Goal: Task Accomplishment & Management: Manage account settings

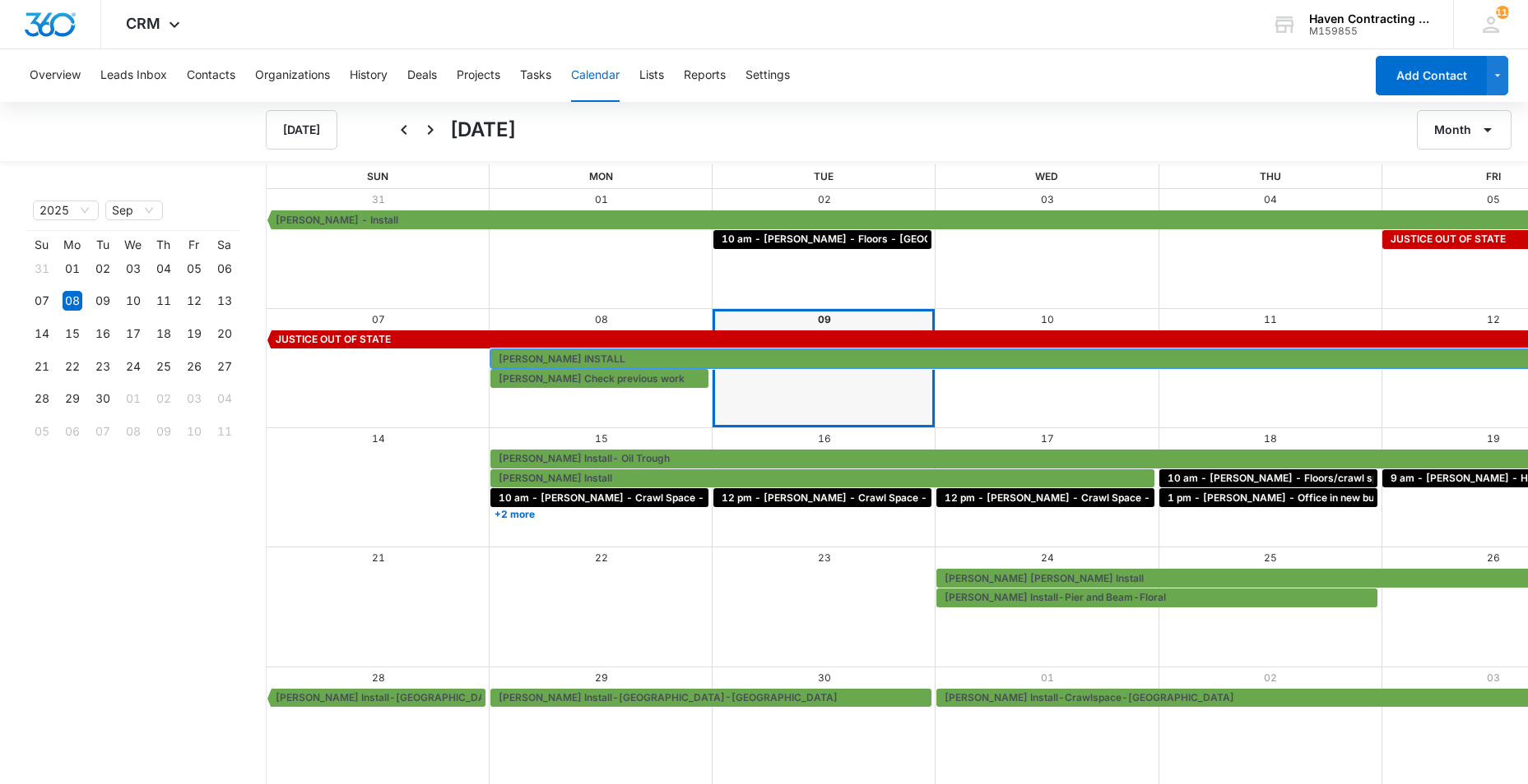
click at [498, 363] on span "[PERSON_NAME] INSTALL" at bounding box center [561, 359] width 127 height 15
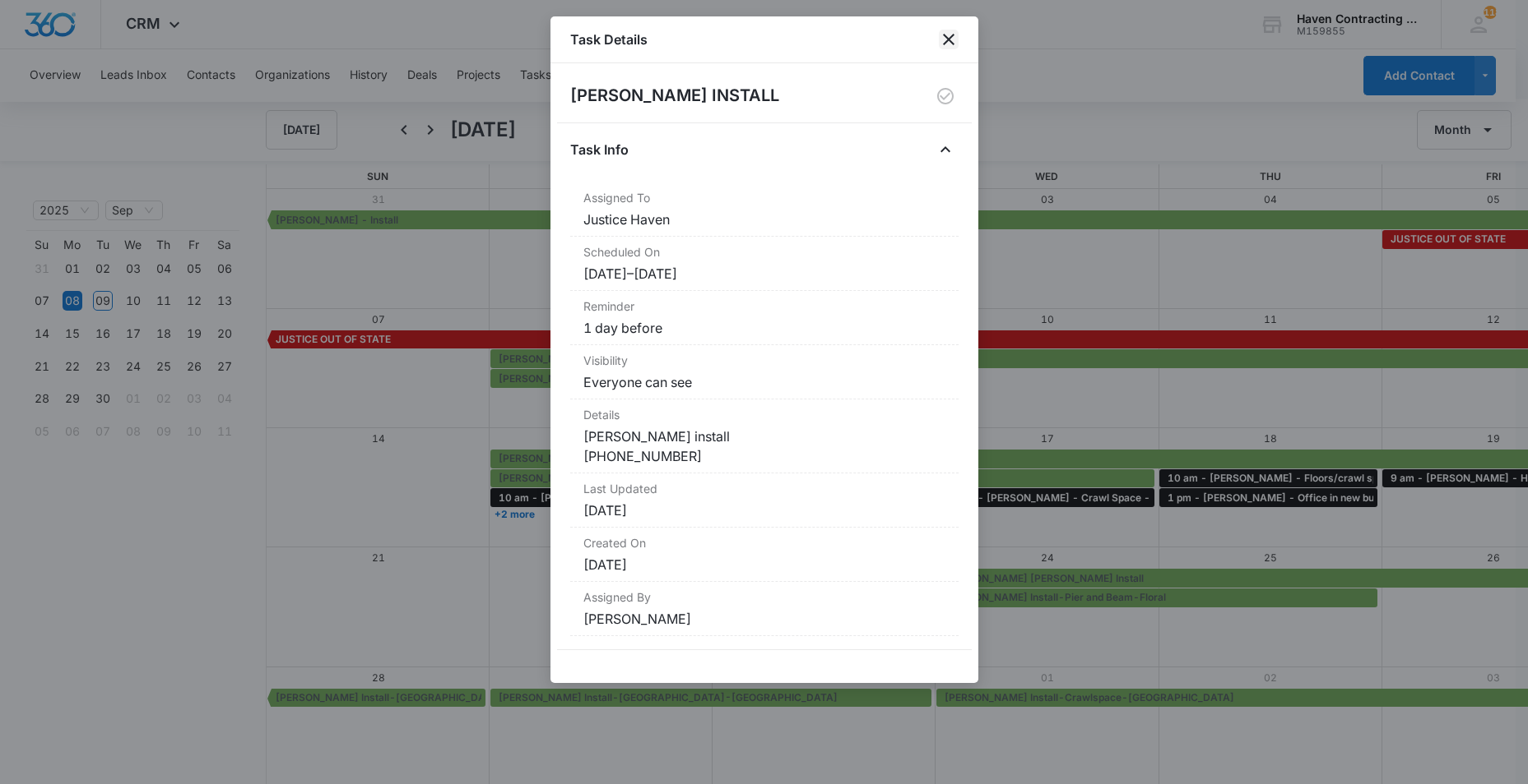
click at [946, 36] on icon "close" at bounding box center [949, 40] width 20 height 20
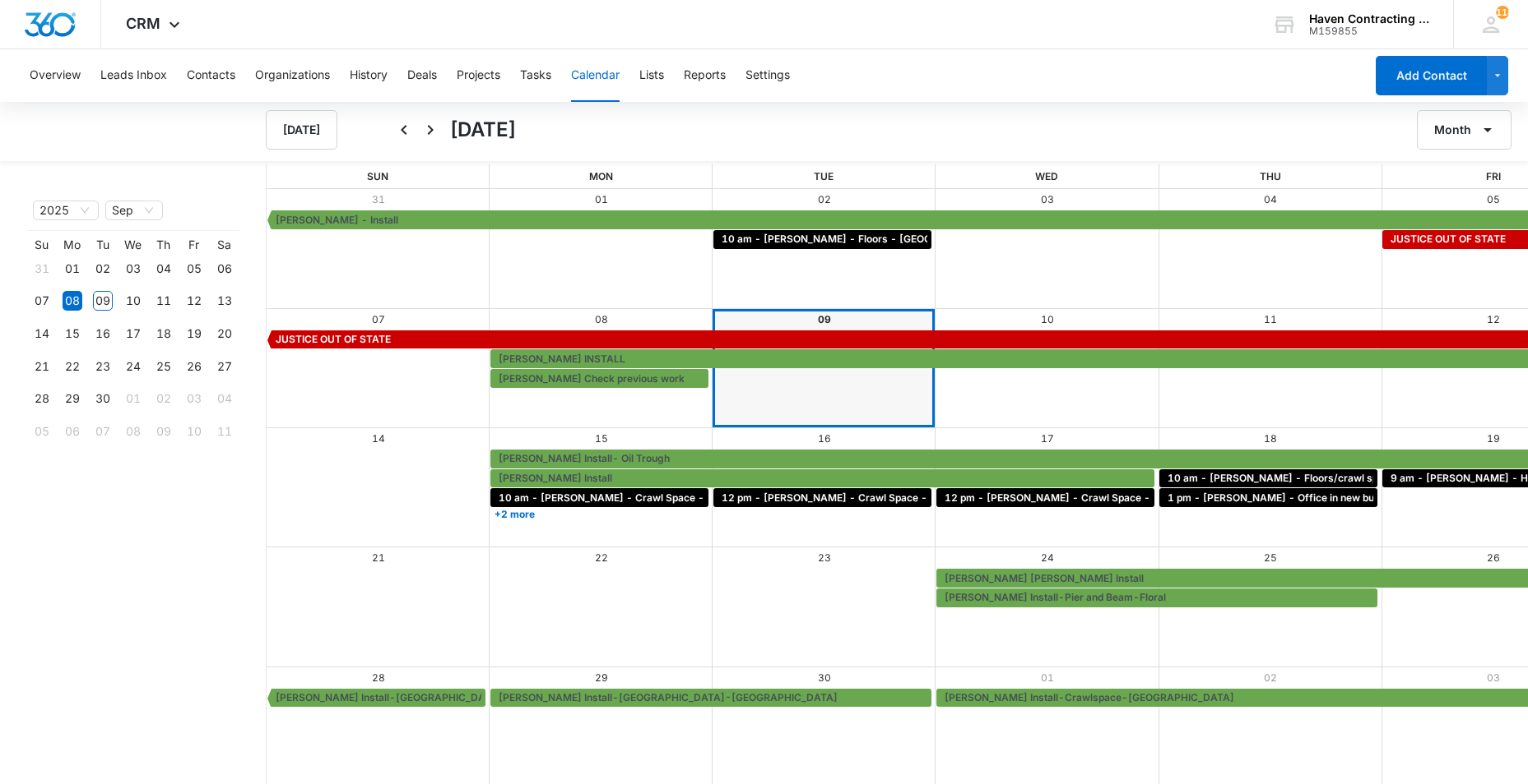
click at [408, 402] on div "Month View" at bounding box center [377, 368] width 222 height 119
click at [825, 714] on div "28 29 30 01 02 03 04 [PERSON_NAME] Install-[GEOGRAPHIC_DATA]-Shims [PERSON_NAME…" at bounding box center [1047, 726] width 1561 height 120
click at [498, 379] on span "[PERSON_NAME] Check previous work" at bounding box center [591, 379] width 186 height 15
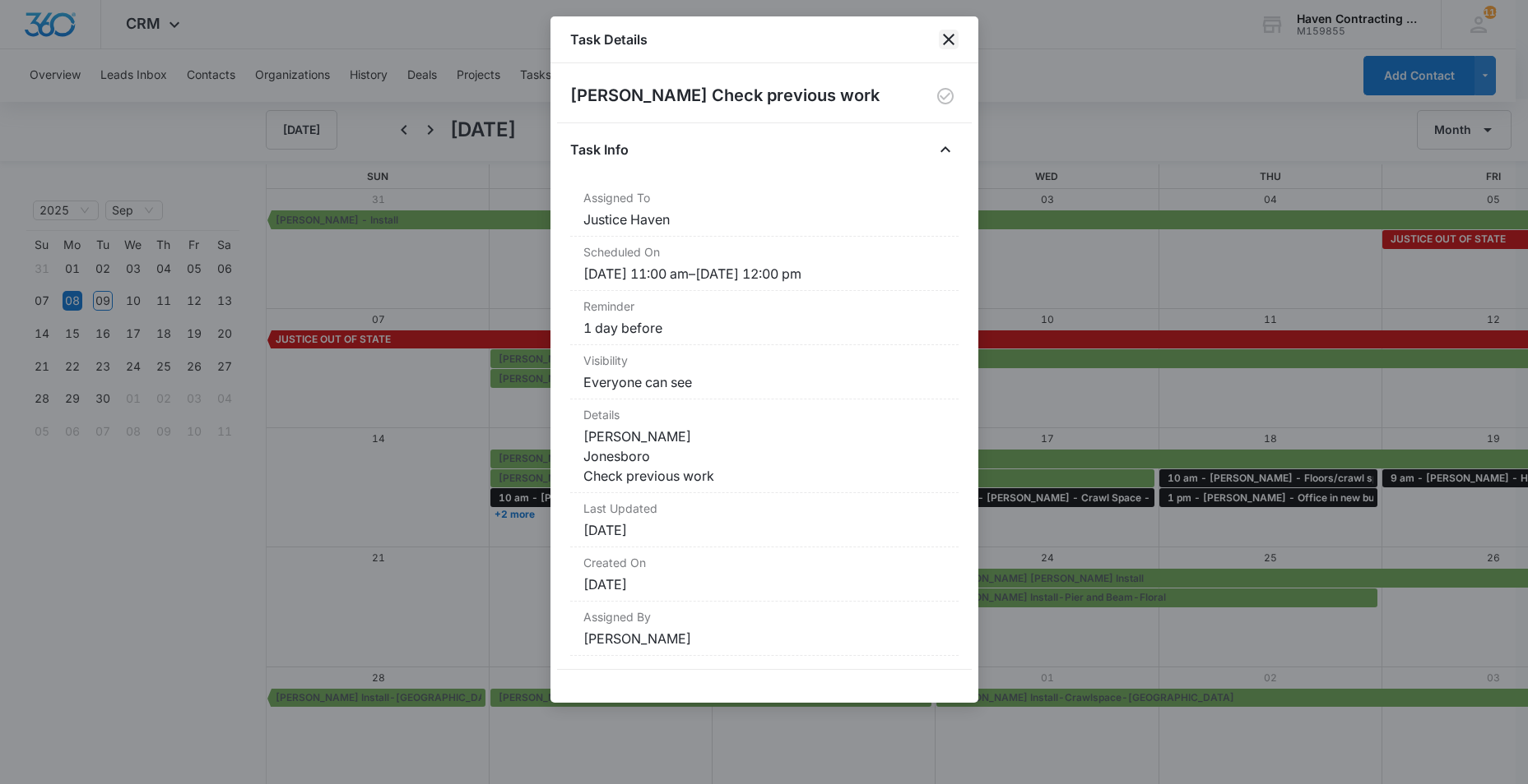
click at [946, 39] on icon "close" at bounding box center [949, 40] width 20 height 20
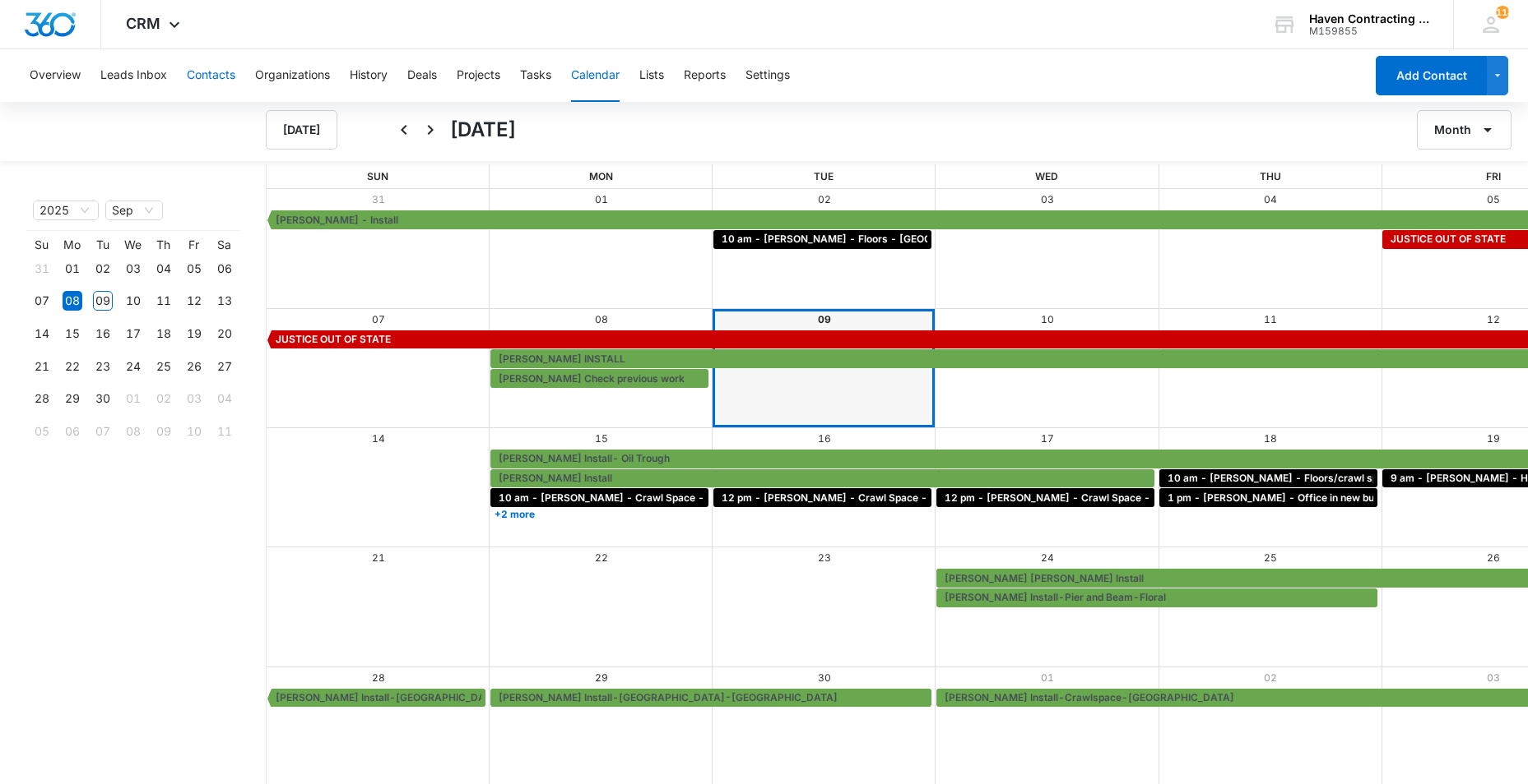
click at [217, 79] on button "Contacts" at bounding box center [210, 76] width 49 height 53
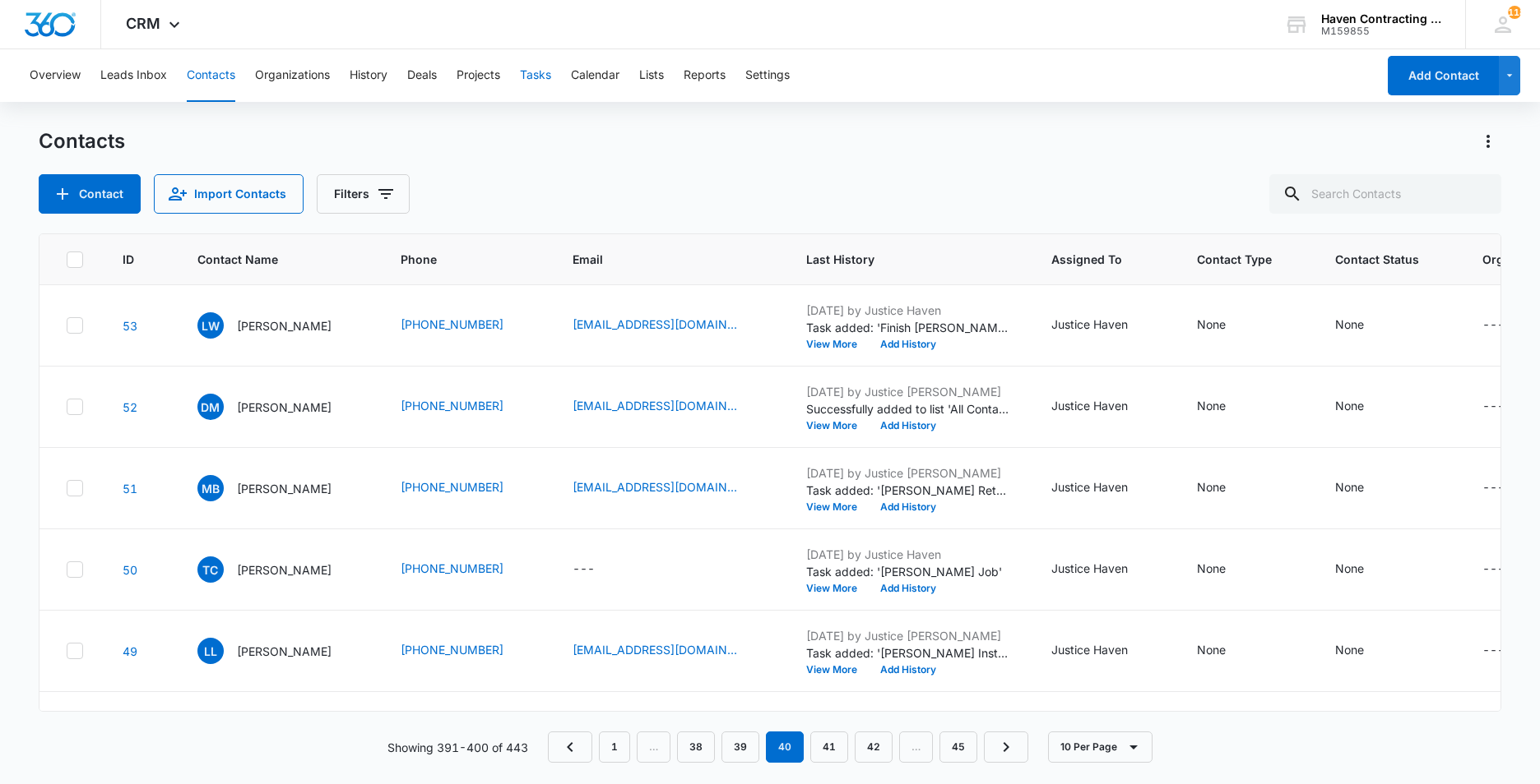
click at [529, 80] on button "Tasks" at bounding box center [535, 76] width 31 height 53
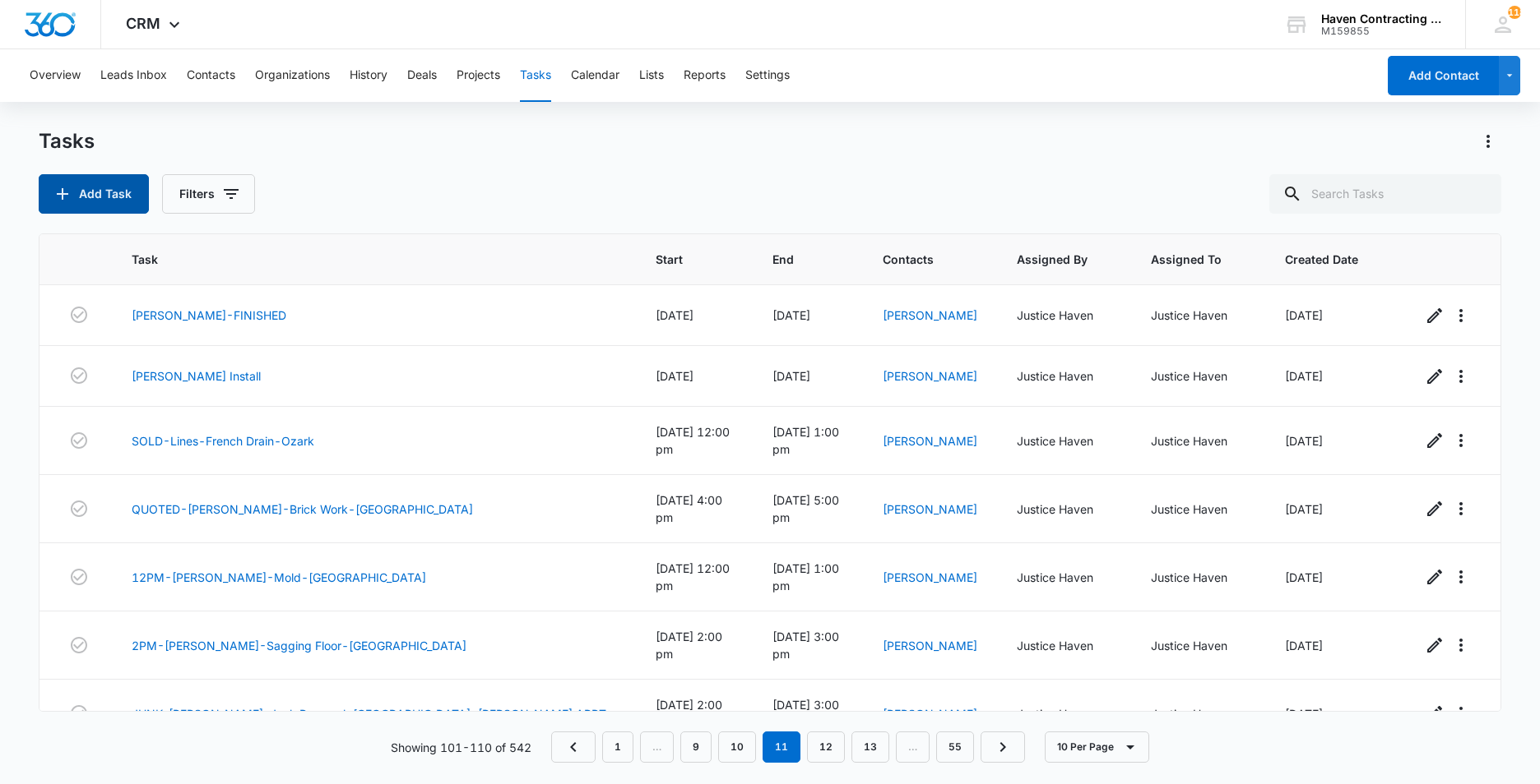
click at [82, 200] on button "Add Task" at bounding box center [94, 194] width 111 height 40
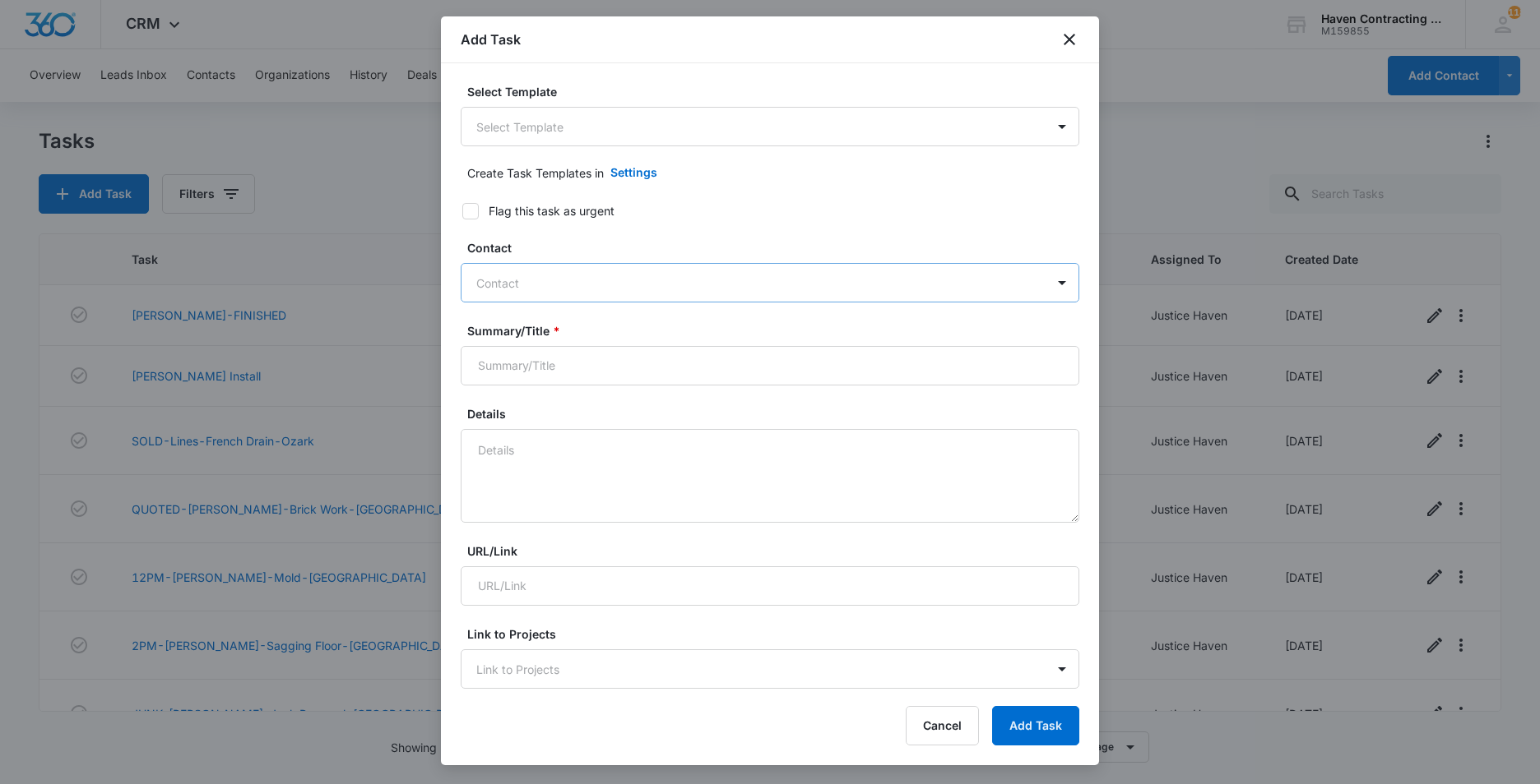
click at [497, 281] on div at bounding box center [760, 283] width 567 height 21
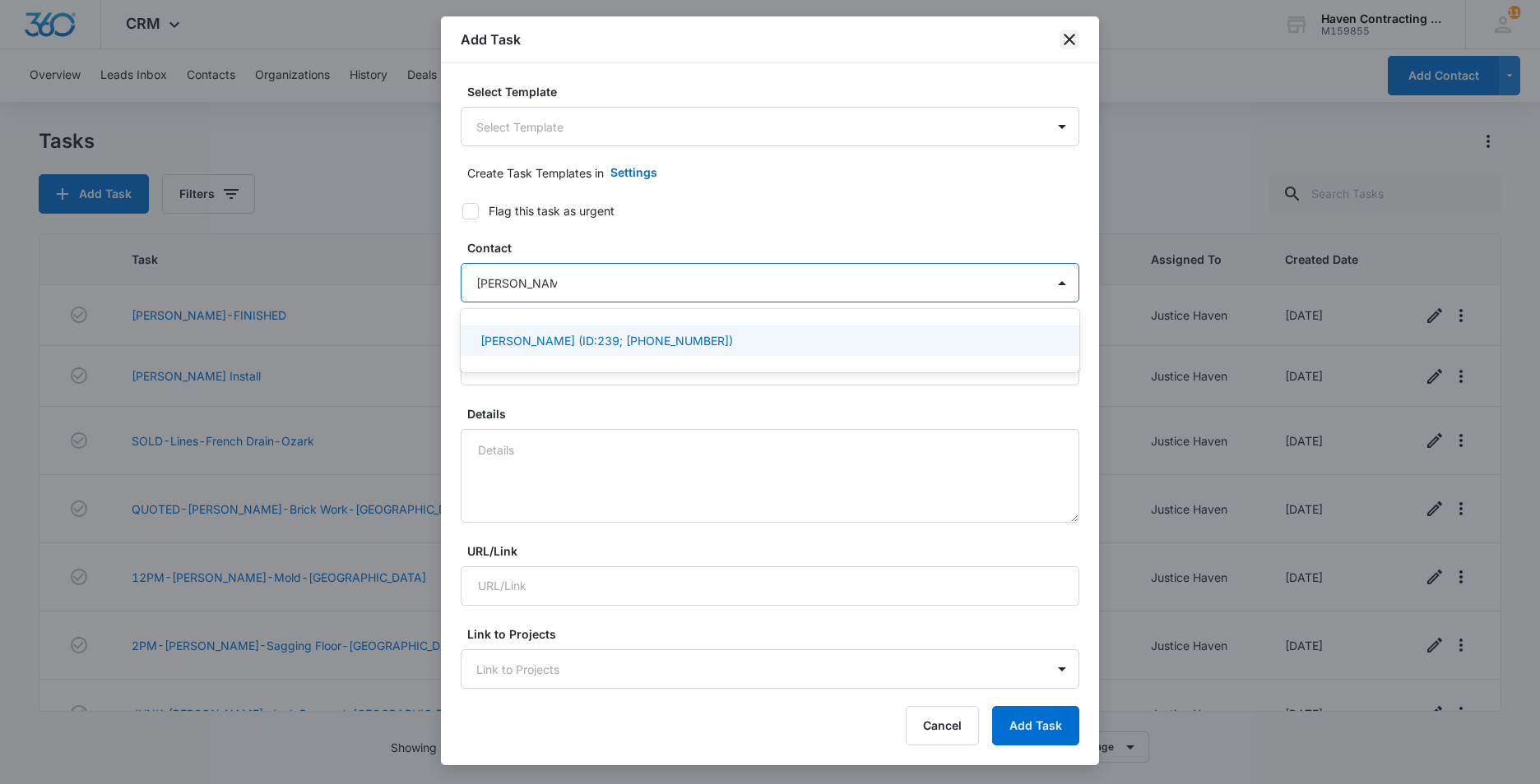
type input "[PERSON_NAME]"
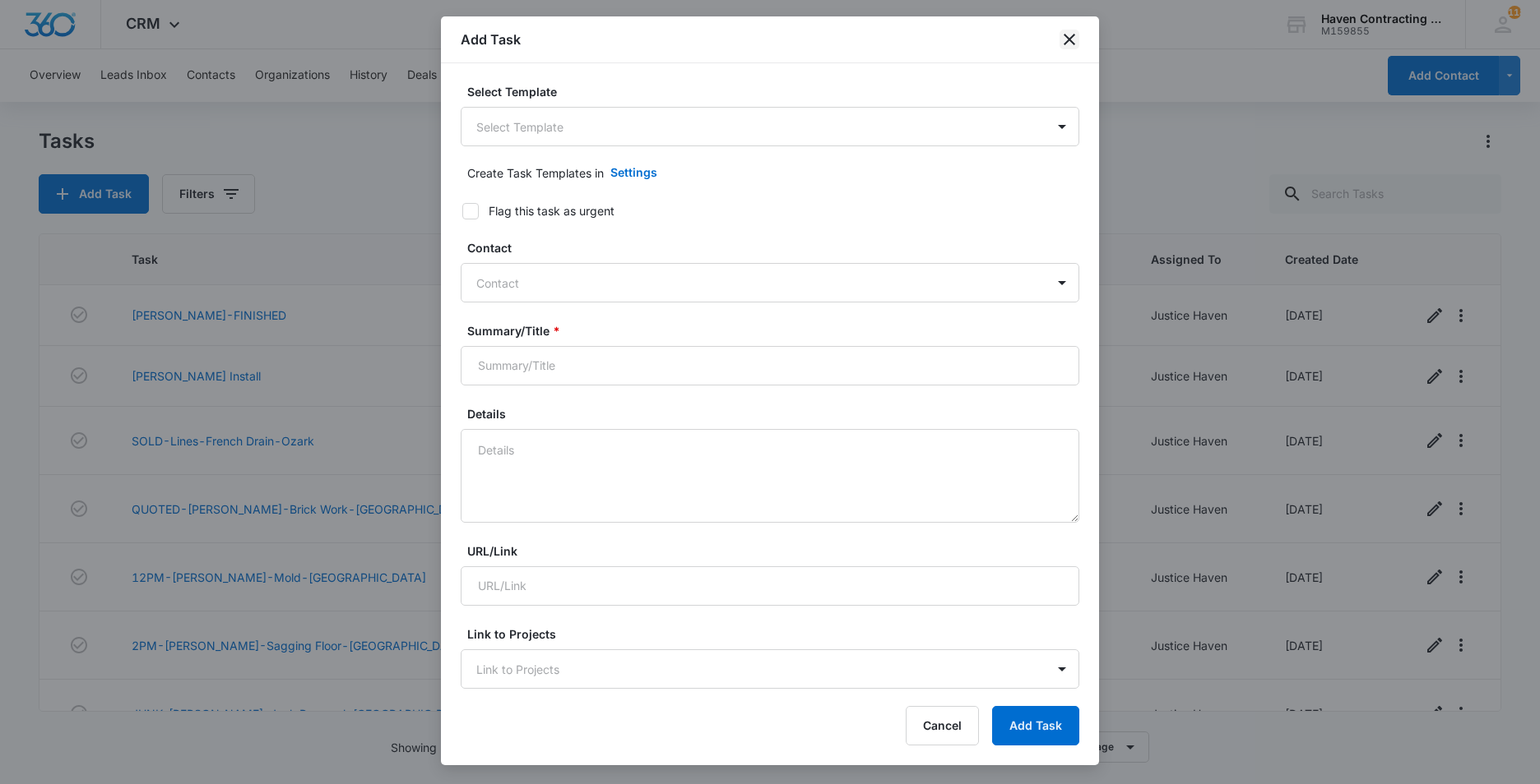
click at [1071, 34] on icon "close" at bounding box center [1070, 40] width 20 height 20
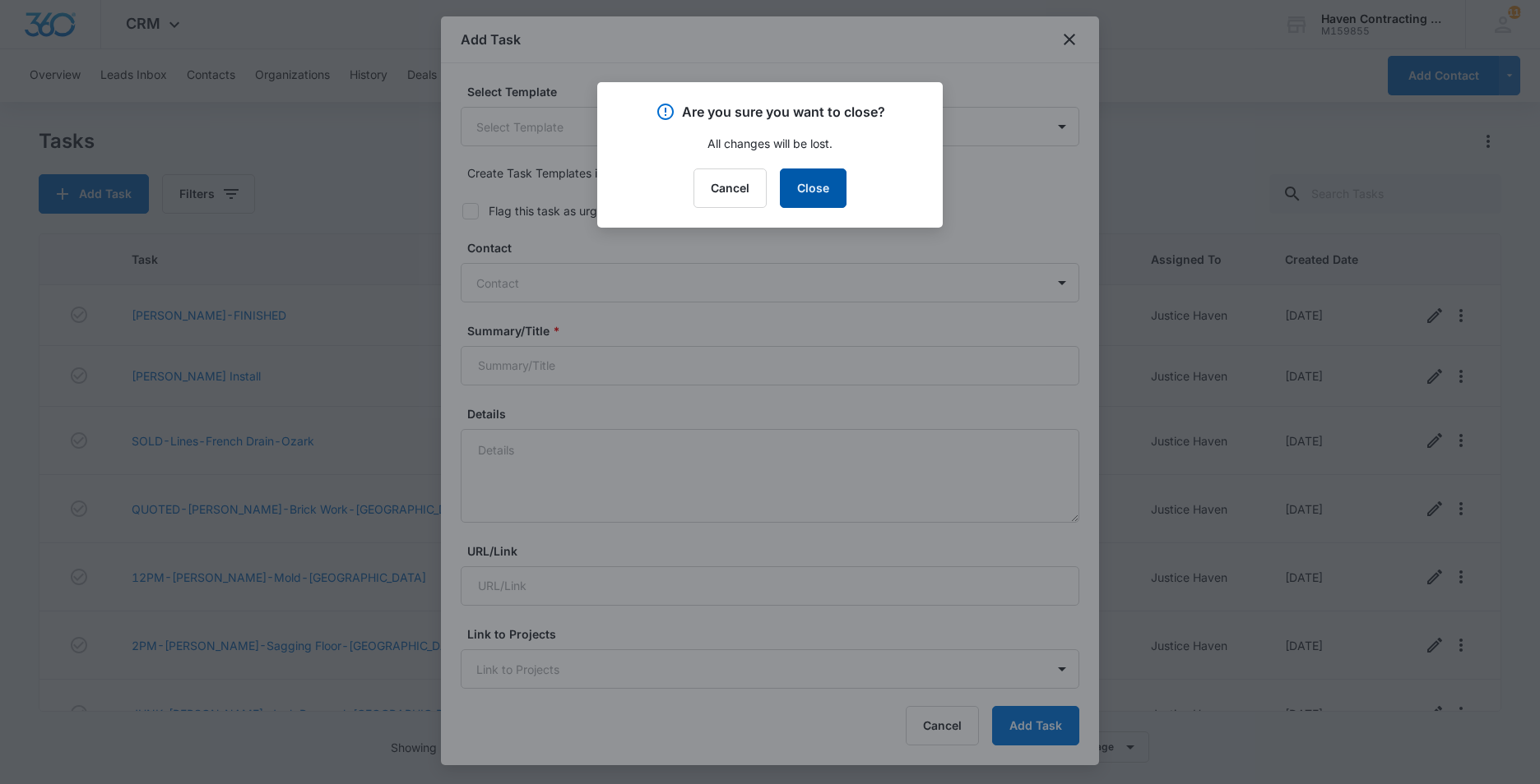
click at [812, 183] on button "Close" at bounding box center [812, 188] width 67 height 40
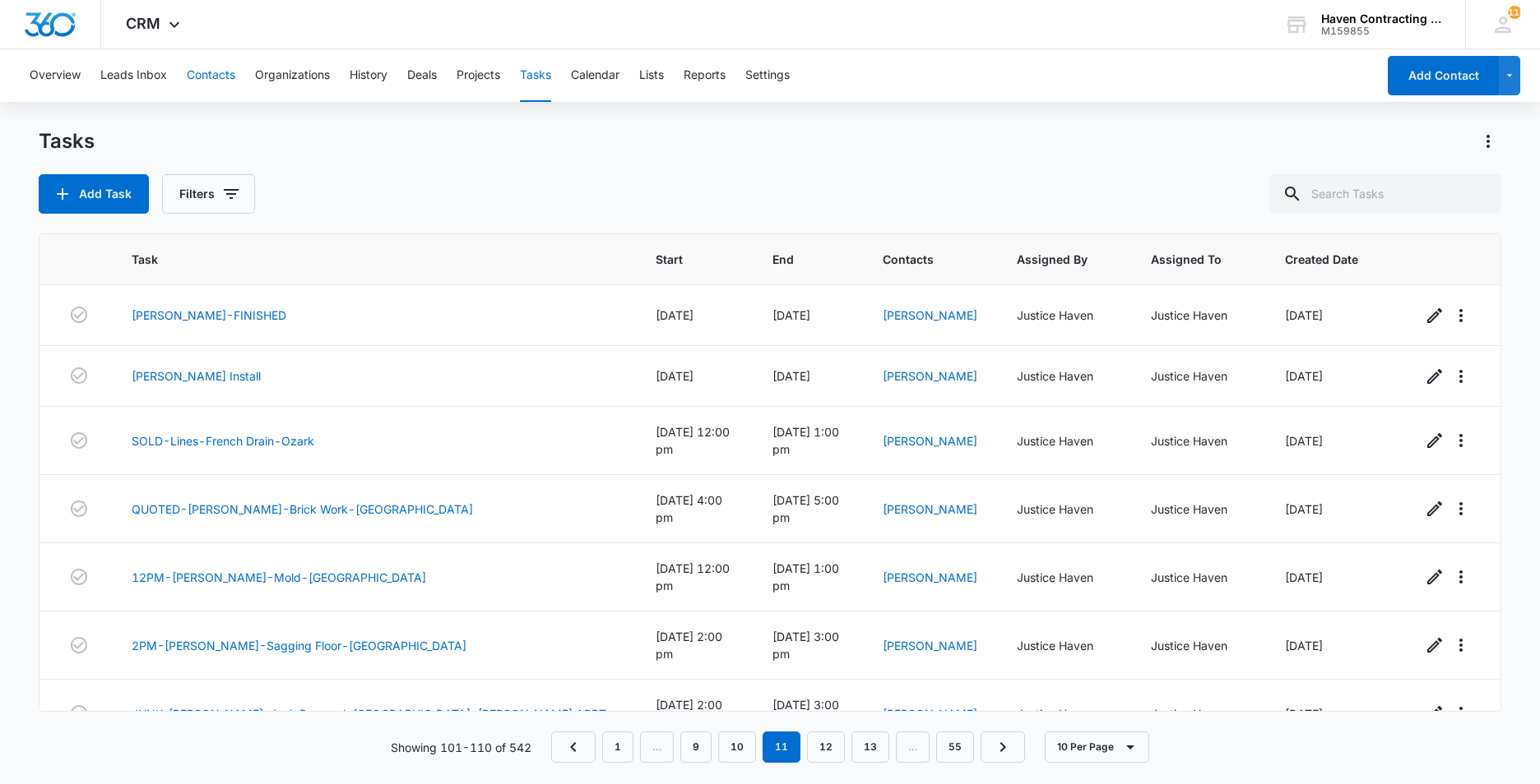
click at [206, 79] on button "Contacts" at bounding box center [210, 76] width 49 height 53
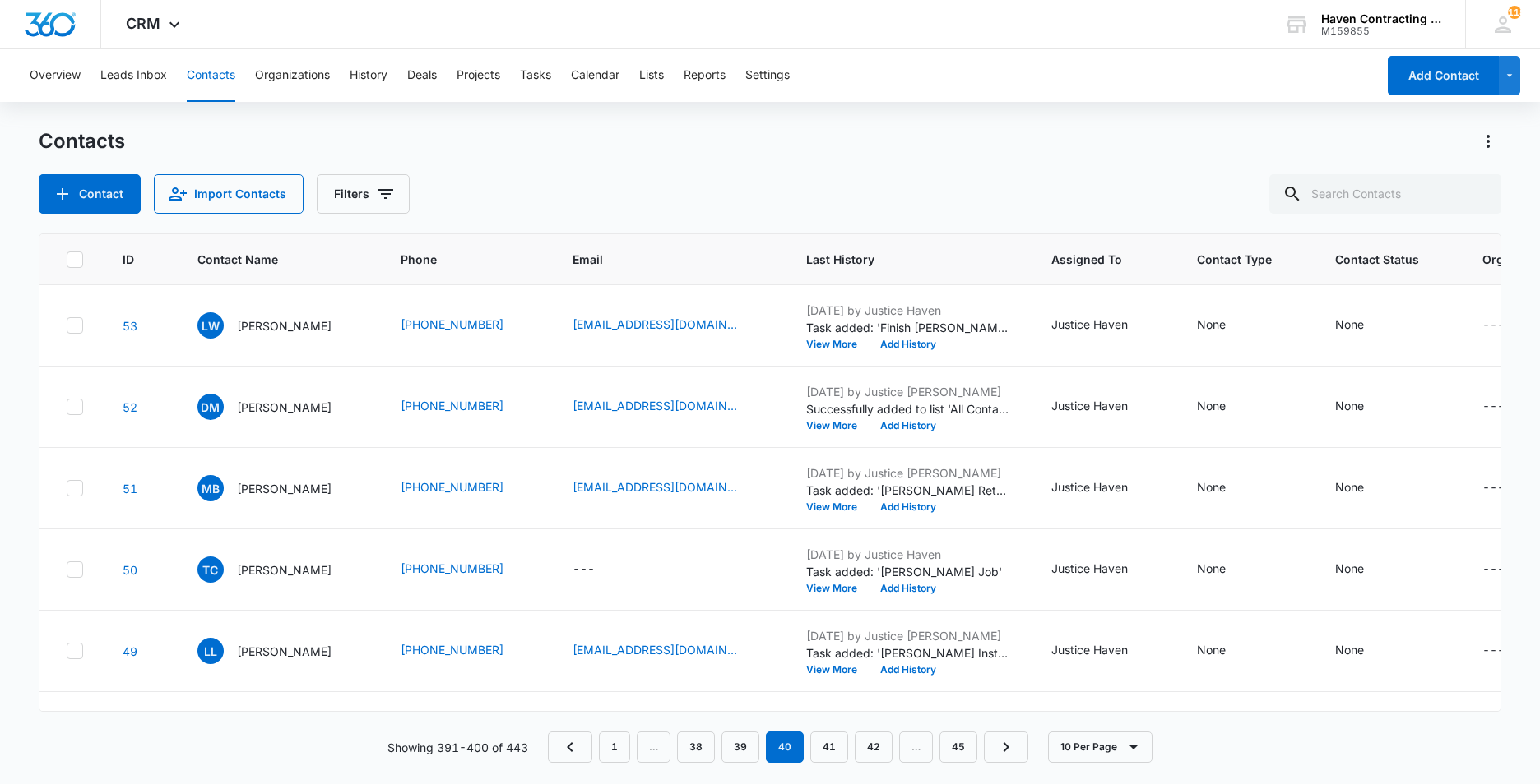
scroll to position [399, 0]
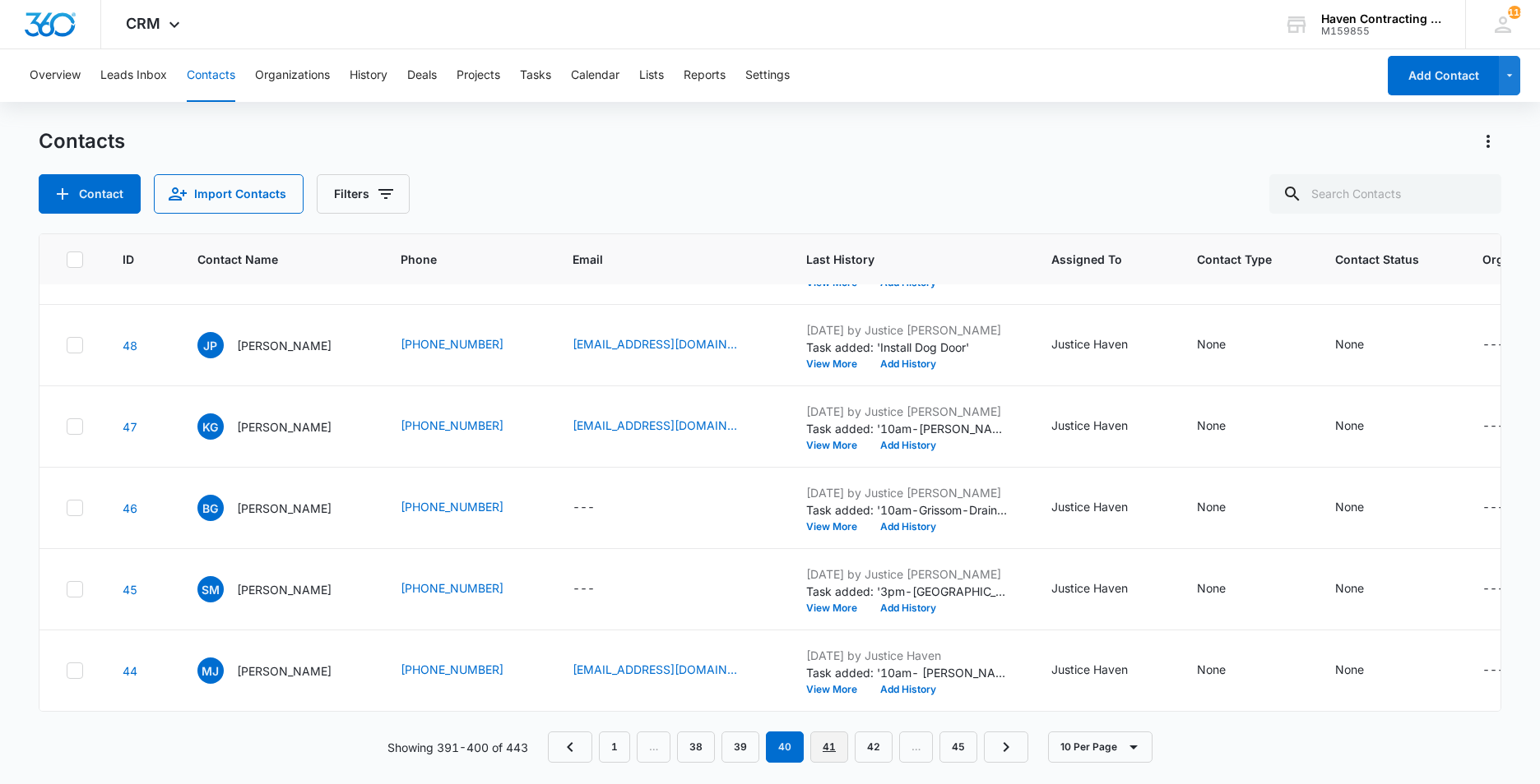
click at [836, 752] on link "41" at bounding box center [829, 746] width 38 height 31
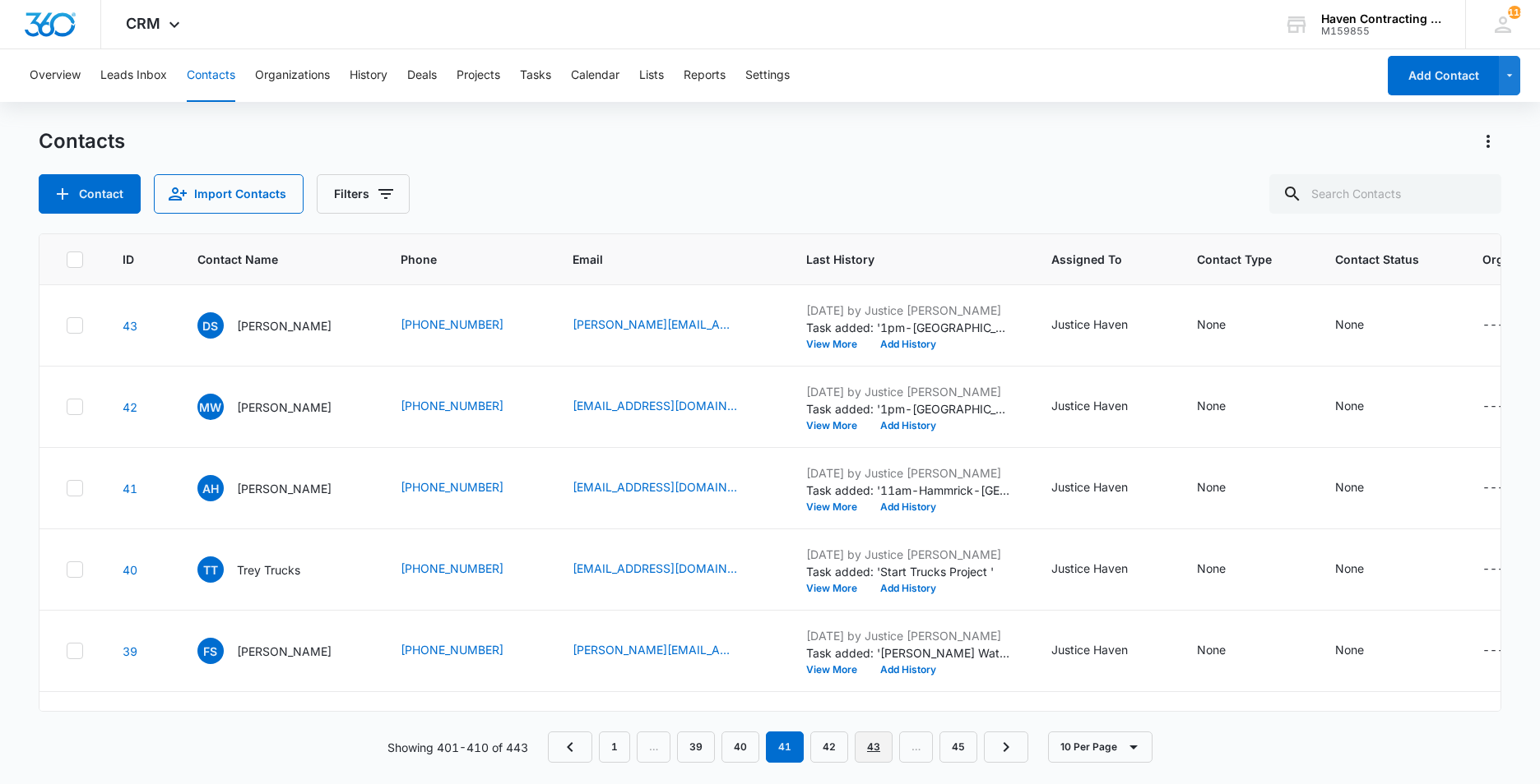
click at [878, 748] on link "43" at bounding box center [873, 746] width 38 height 31
click at [718, 745] on link "40" at bounding box center [716, 746] width 38 height 31
click at [704, 746] on link "38" at bounding box center [696, 746] width 38 height 31
click at [704, 746] on link "36" at bounding box center [696, 746] width 38 height 31
click at [704, 746] on link "34" at bounding box center [696, 746] width 38 height 31
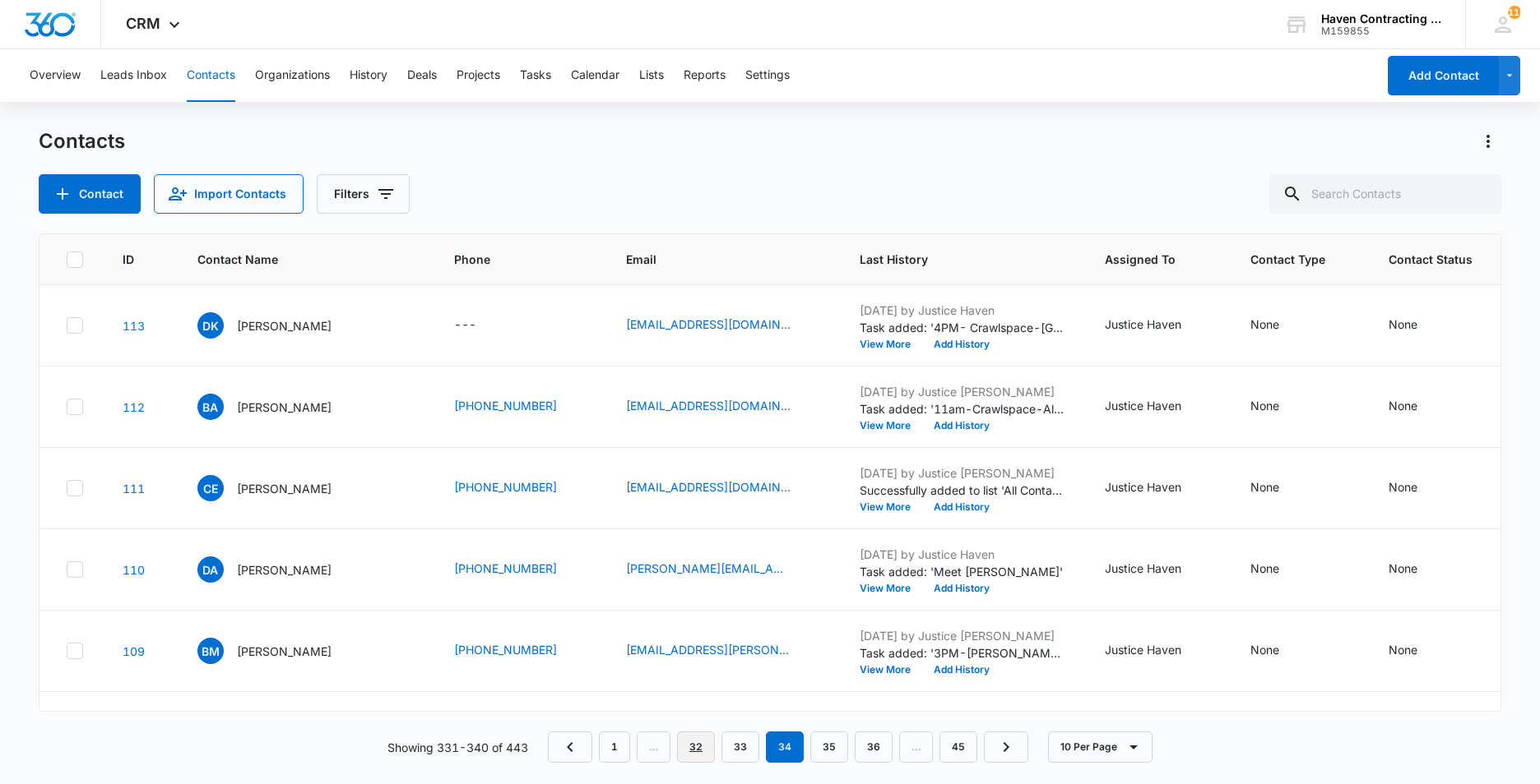
click at [704, 746] on link "32" at bounding box center [696, 746] width 38 height 31
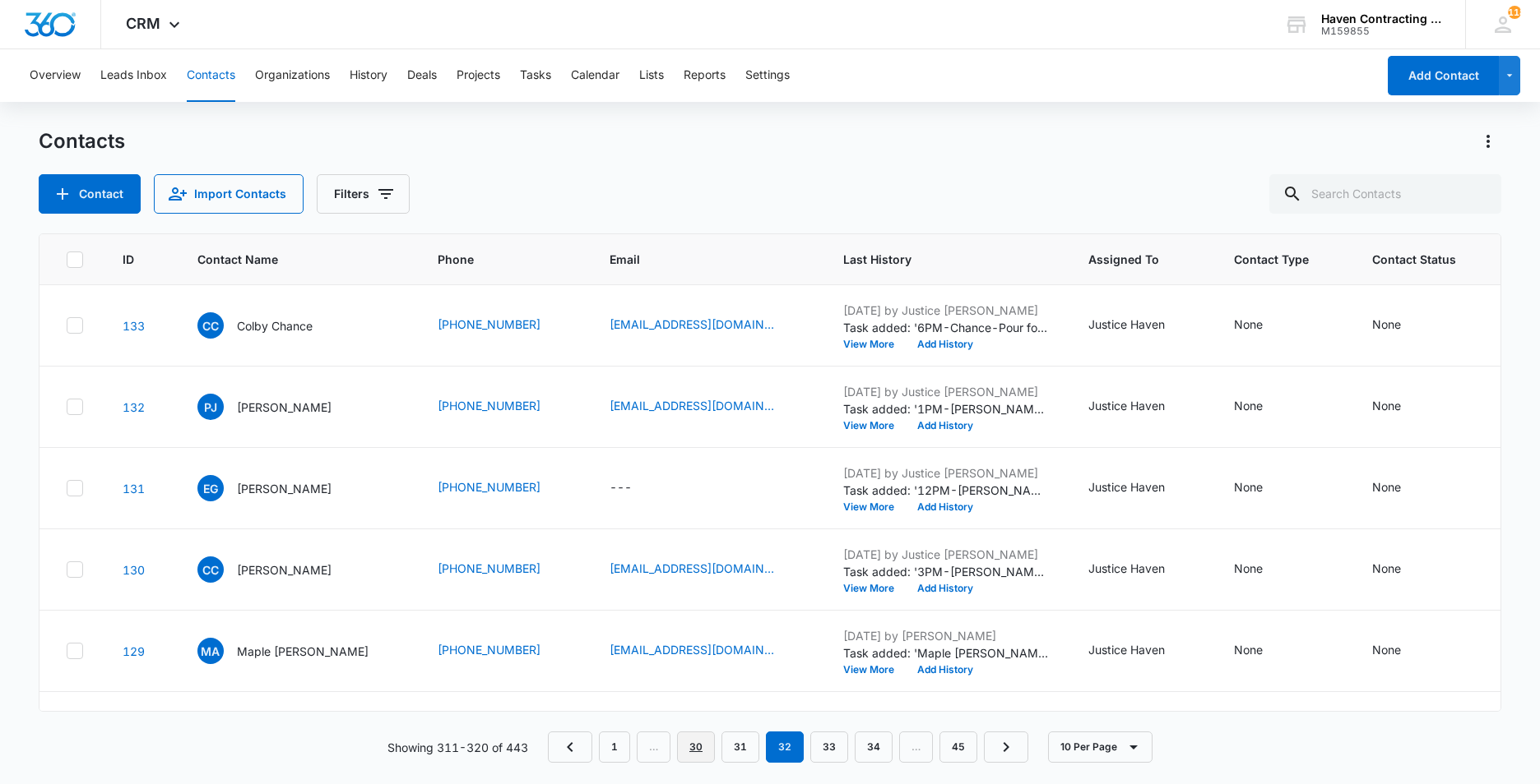
click at [704, 746] on link "30" at bounding box center [696, 746] width 38 height 31
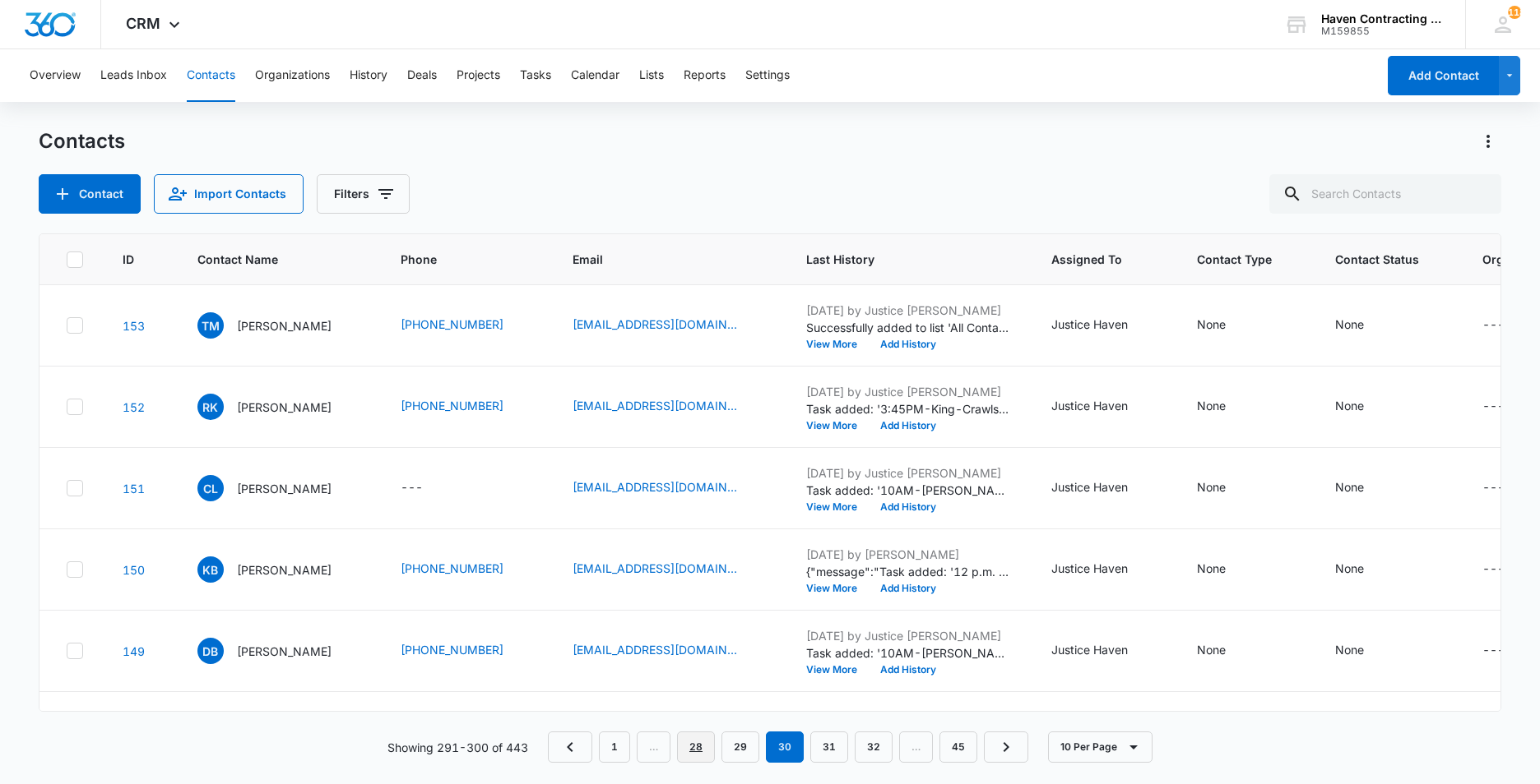
click at [704, 746] on link "28" at bounding box center [696, 746] width 38 height 31
click at [704, 746] on link "26" at bounding box center [696, 746] width 38 height 31
click at [704, 743] on link "24" at bounding box center [696, 746] width 38 height 31
click at [704, 743] on link "22" at bounding box center [696, 746] width 38 height 31
click at [823, 749] on link "23" at bounding box center [829, 746] width 38 height 31
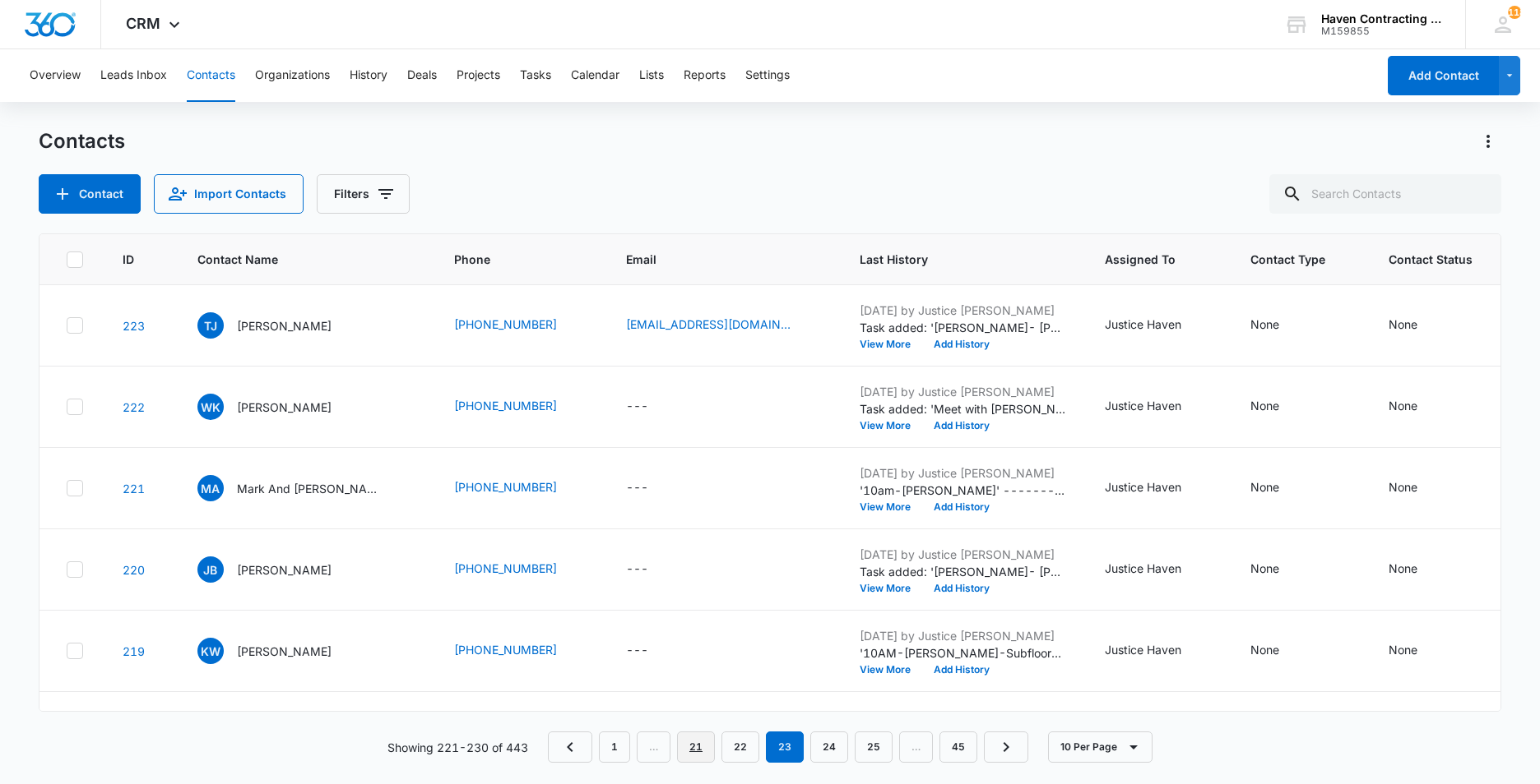
click at [697, 750] on link "21" at bounding box center [696, 746] width 38 height 31
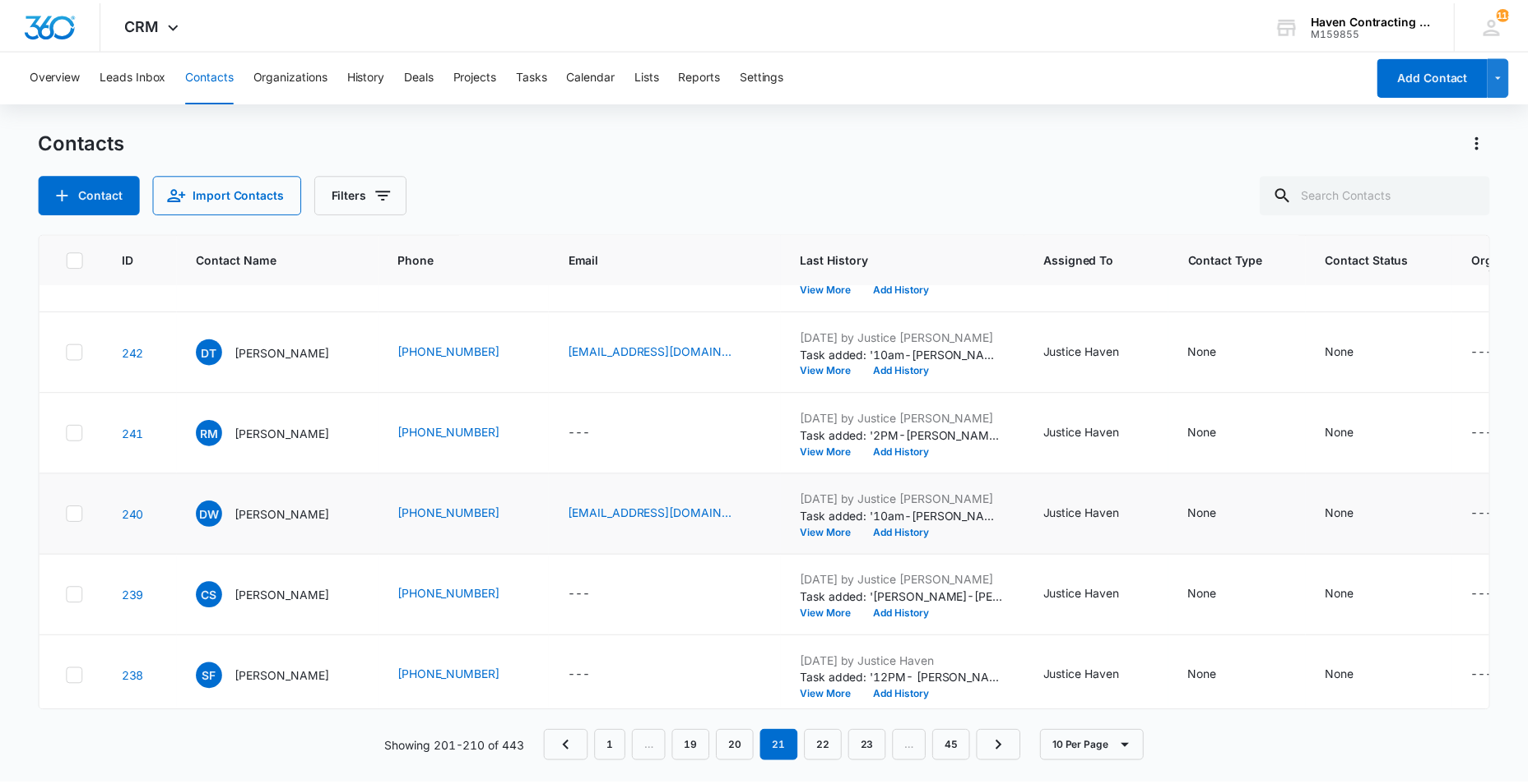
scroll to position [164, 0]
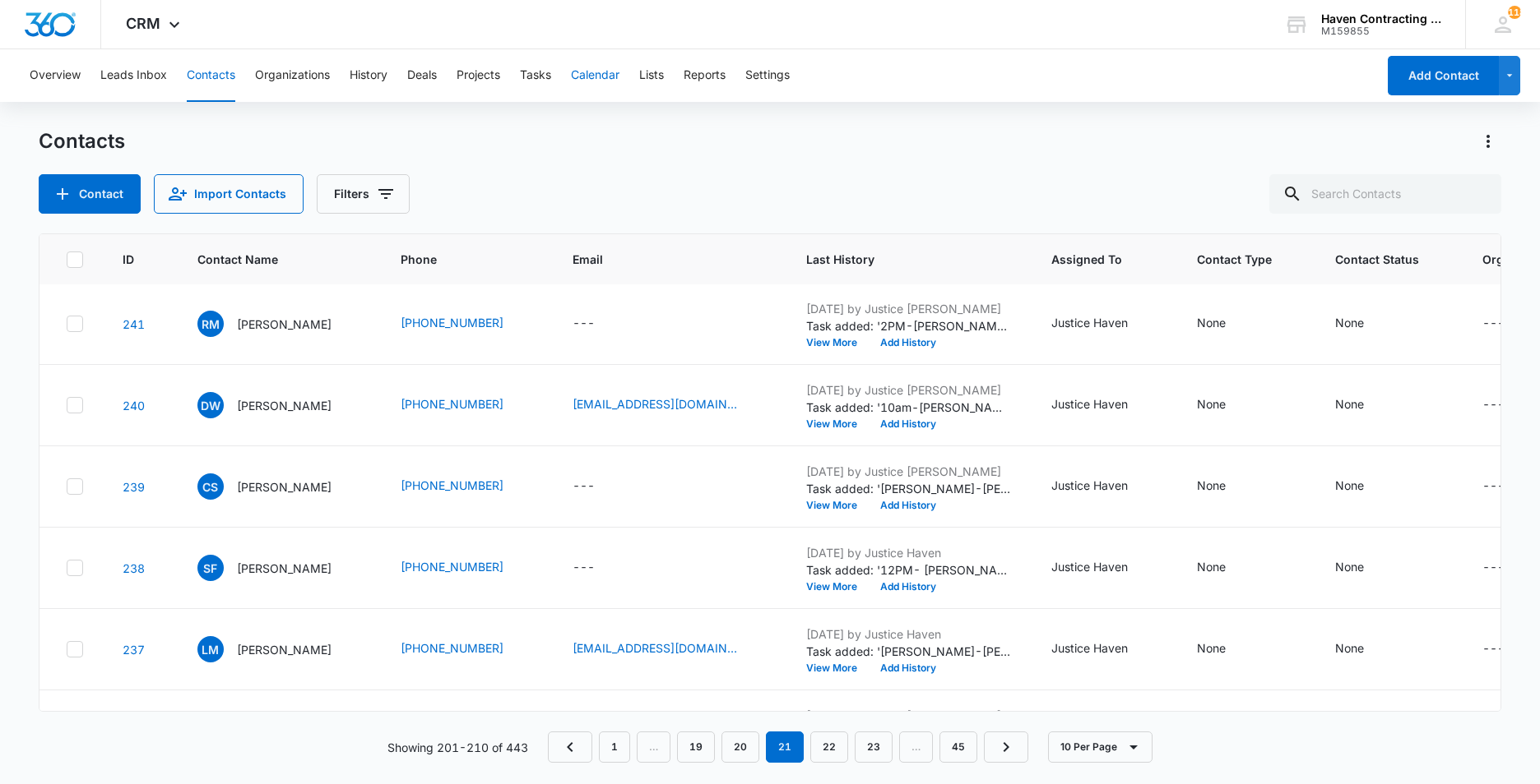
click at [606, 77] on button "Calendar" at bounding box center [595, 76] width 49 height 53
